Goal: Find contact information: Find contact information

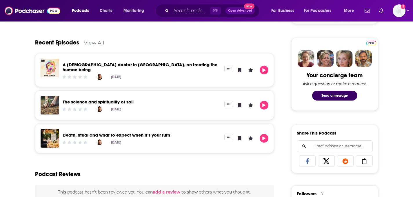
scroll to position [259, 0]
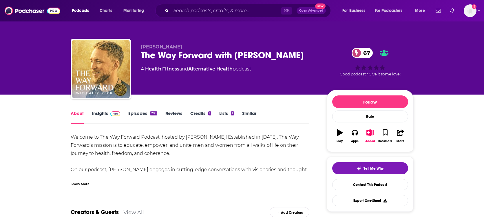
click at [110, 115] on img at bounding box center [115, 113] width 10 height 5
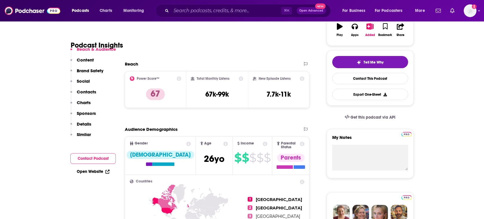
click at [91, 90] on p "Contacts" at bounding box center [86, 92] width 19 height 6
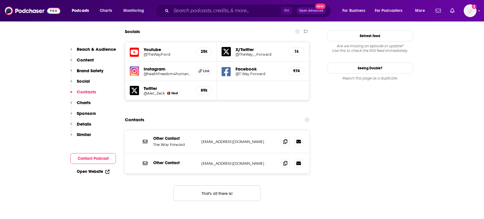
scroll to position [668, 0]
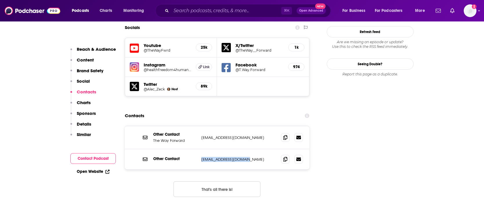
drag, startPoint x: 255, startPoint y: 128, endPoint x: 200, endPoint y: 130, distance: 54.5
click at [200, 149] on div "Other Contact [EMAIL_ADDRESS][DOMAIN_NAME] [EMAIL_ADDRESS][DOMAIN_NAME]" at bounding box center [217, 159] width 185 height 20
copy p "[EMAIL_ADDRESS][DOMAIN_NAME]"
